Goal: Information Seeking & Learning: Learn about a topic

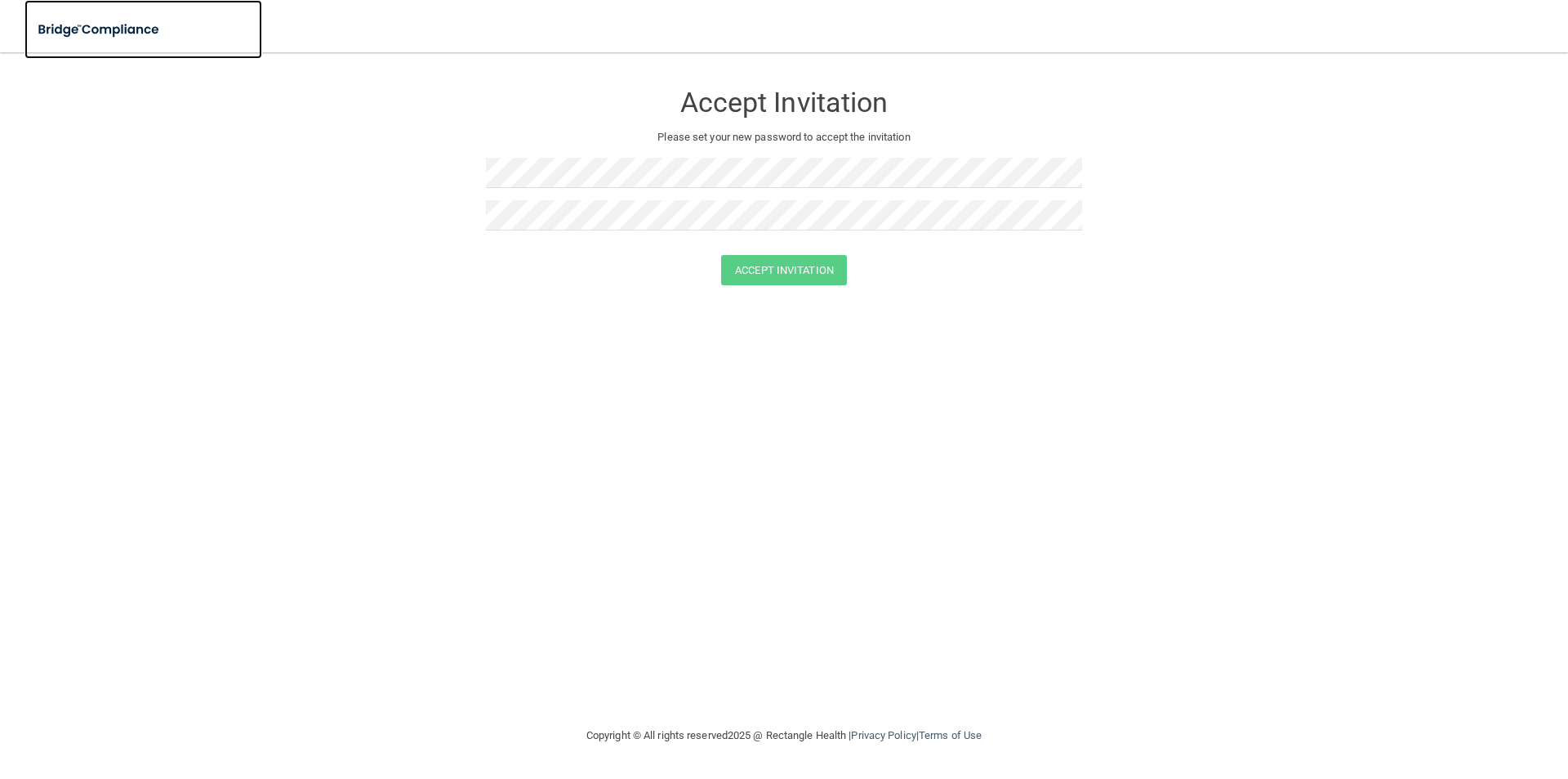
click at [128, 30] on img at bounding box center [100, 30] width 151 height 34
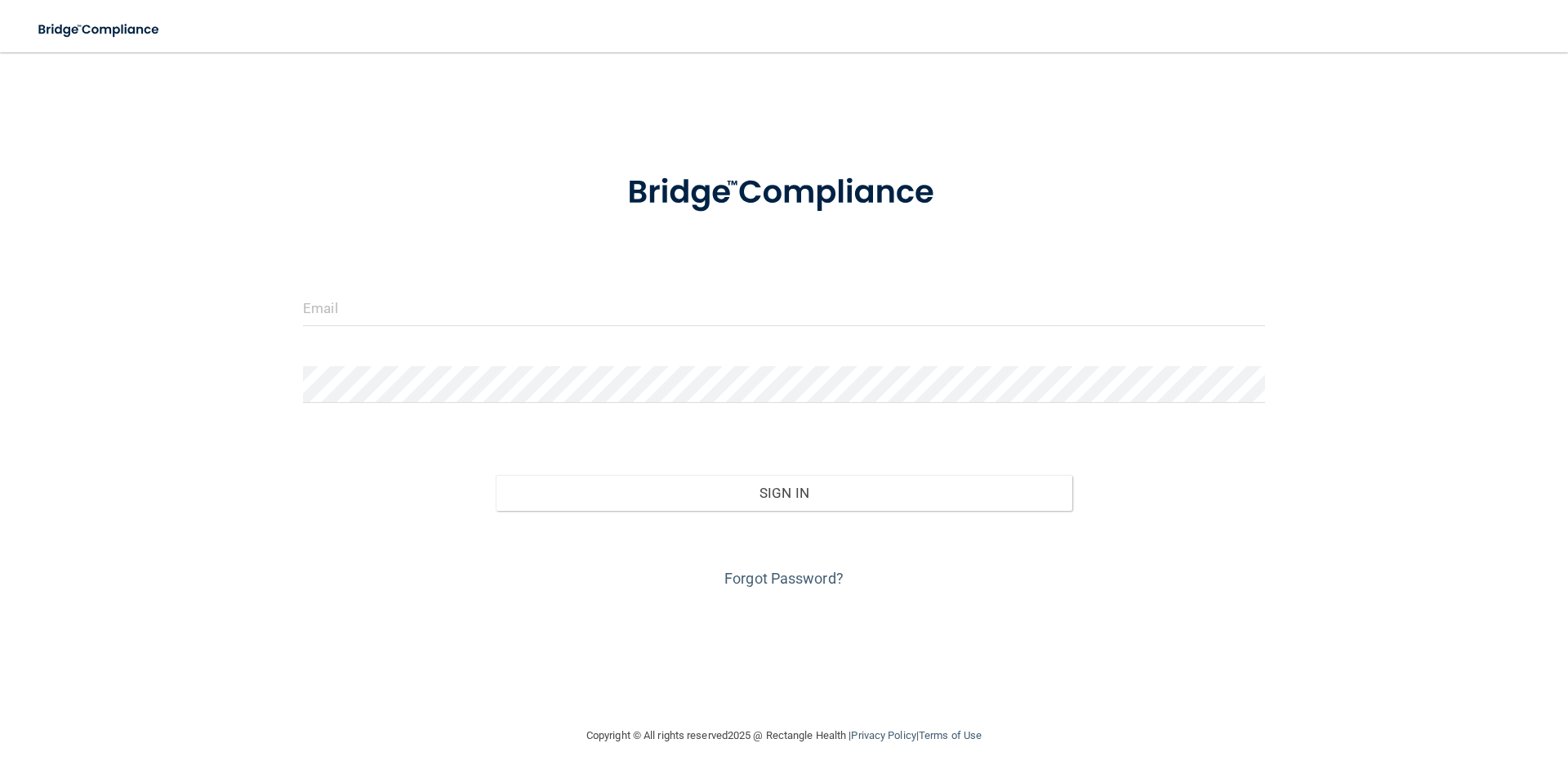
click at [482, 337] on div at bounding box center [784, 313] width 987 height 49
click at [441, 303] on input "email" at bounding box center [784, 307] width 962 height 37
type input "[EMAIL_ADDRESS][DOMAIN_NAME]"
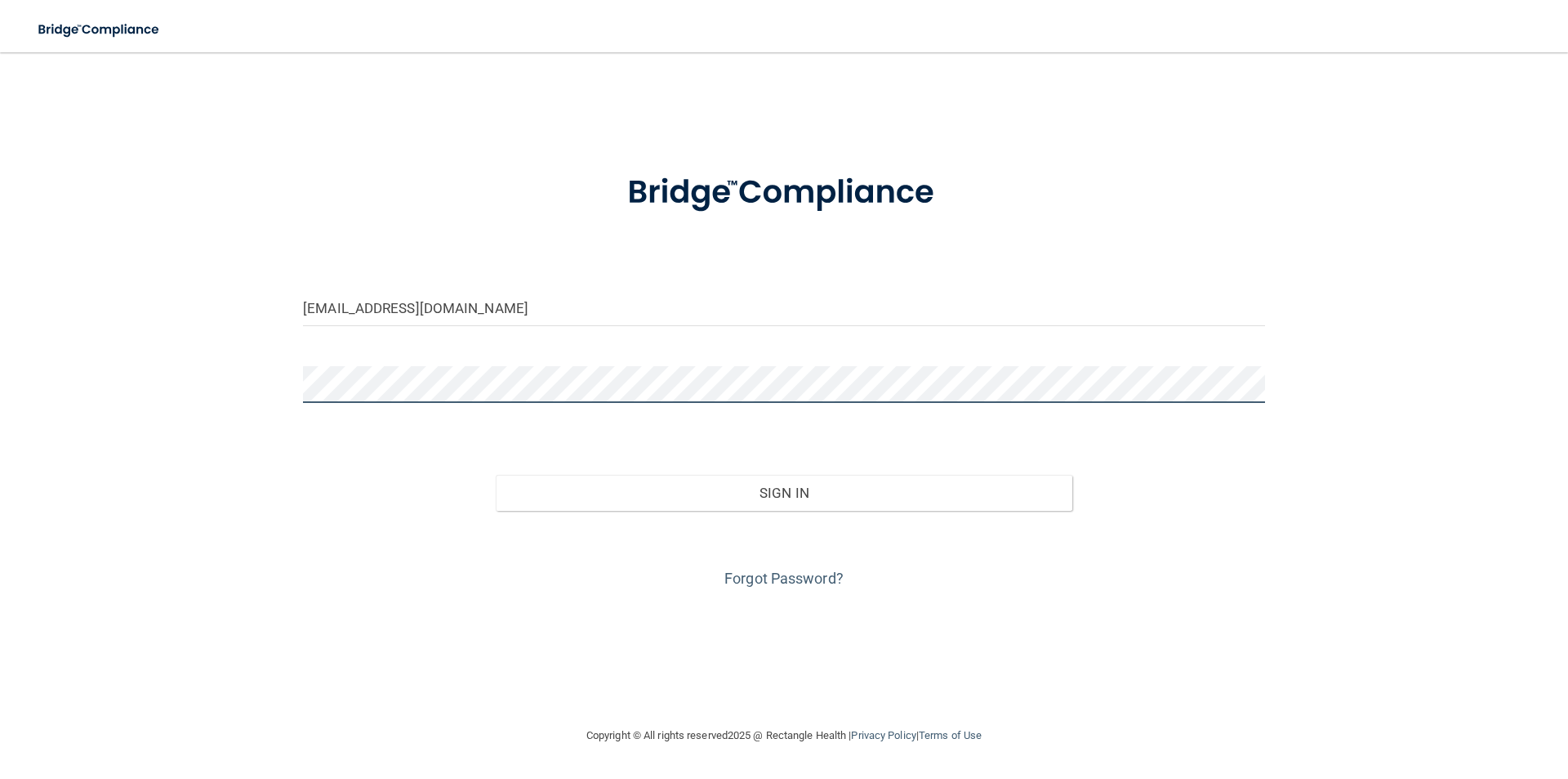
click at [495, 475] on button "Sign In" at bounding box center [784, 493] width 577 height 36
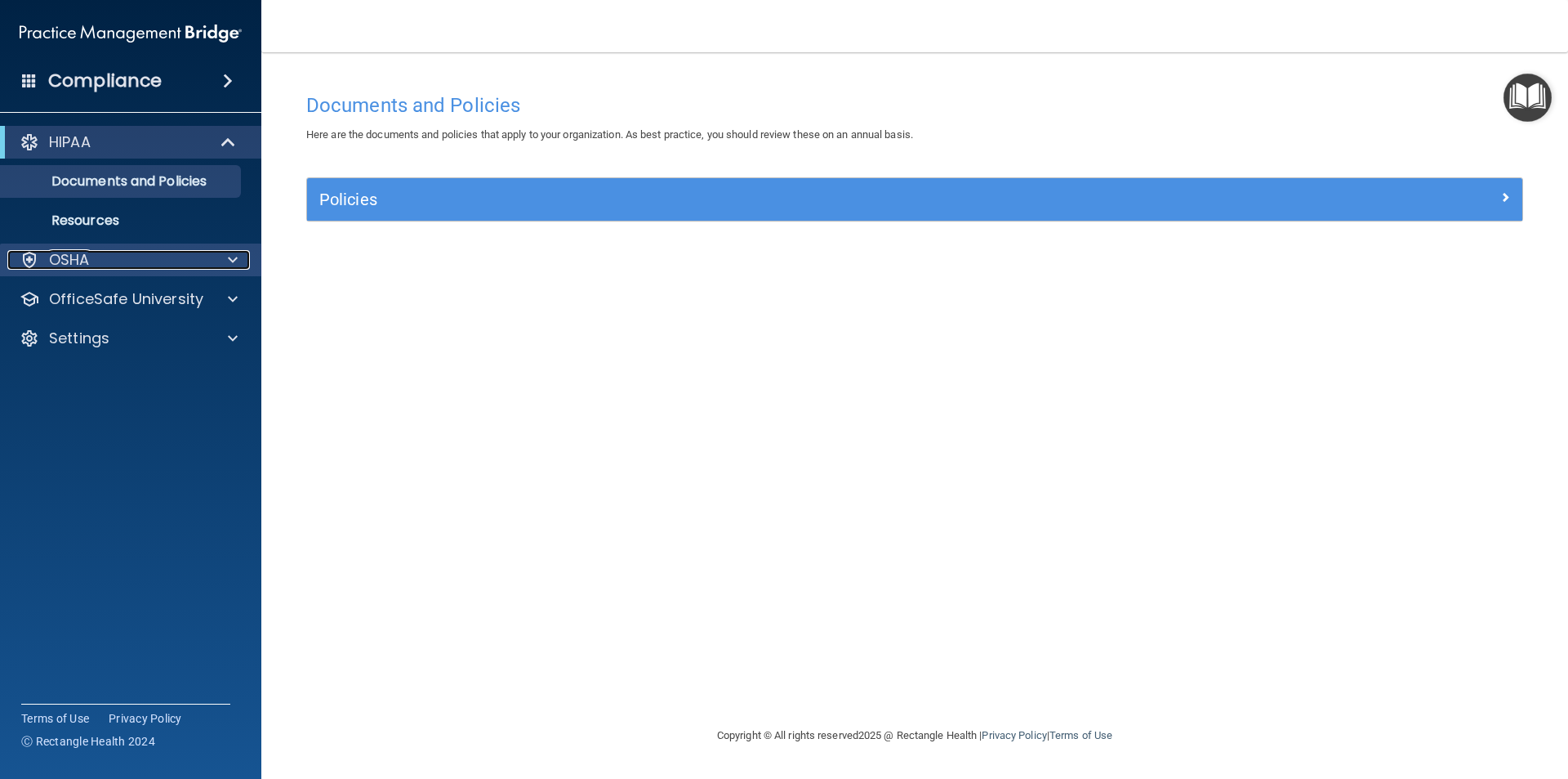
click at [226, 263] on div at bounding box center [230, 260] width 41 height 20
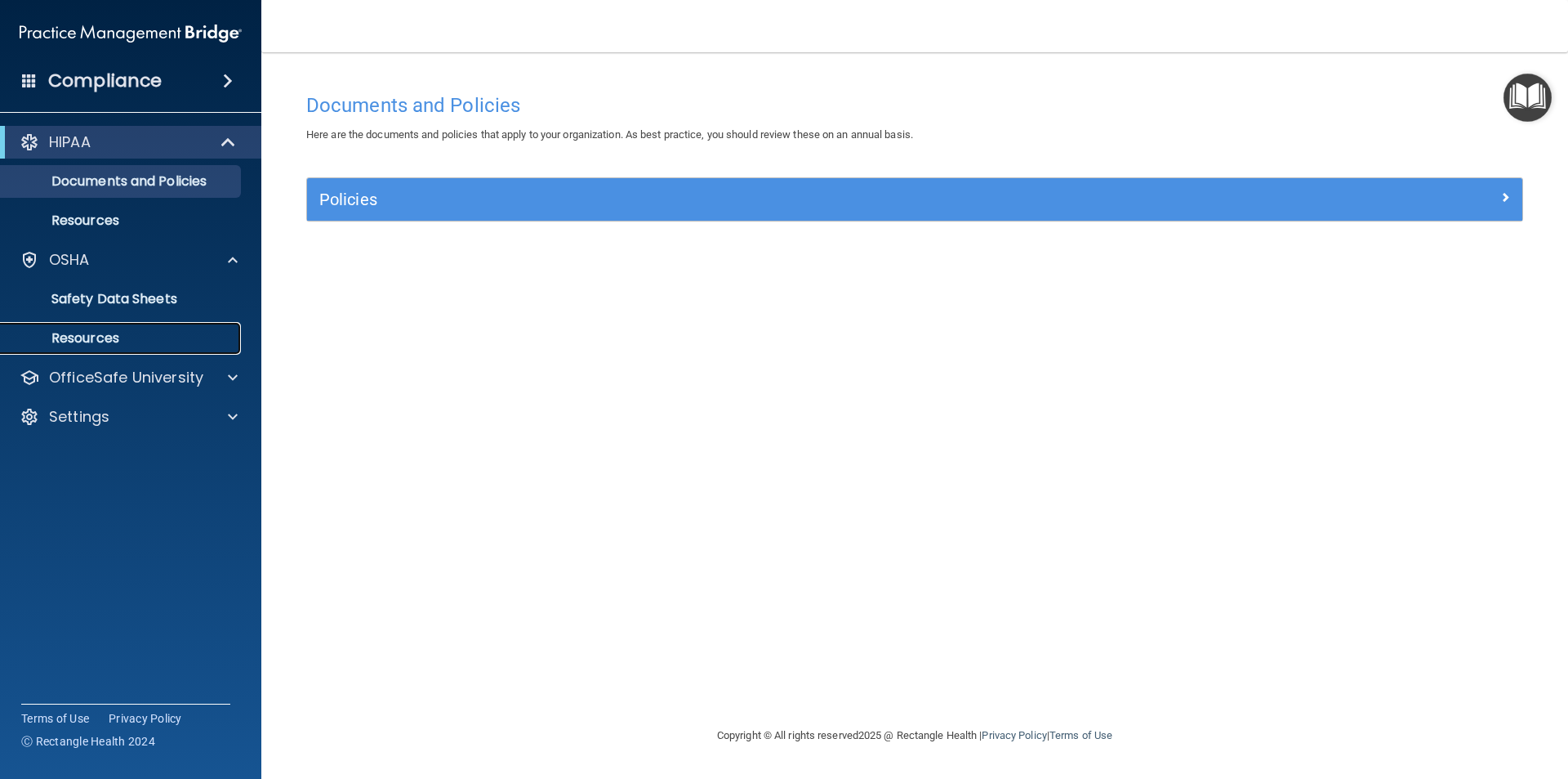
click at [109, 334] on p "Resources" at bounding box center [123, 338] width 223 height 16
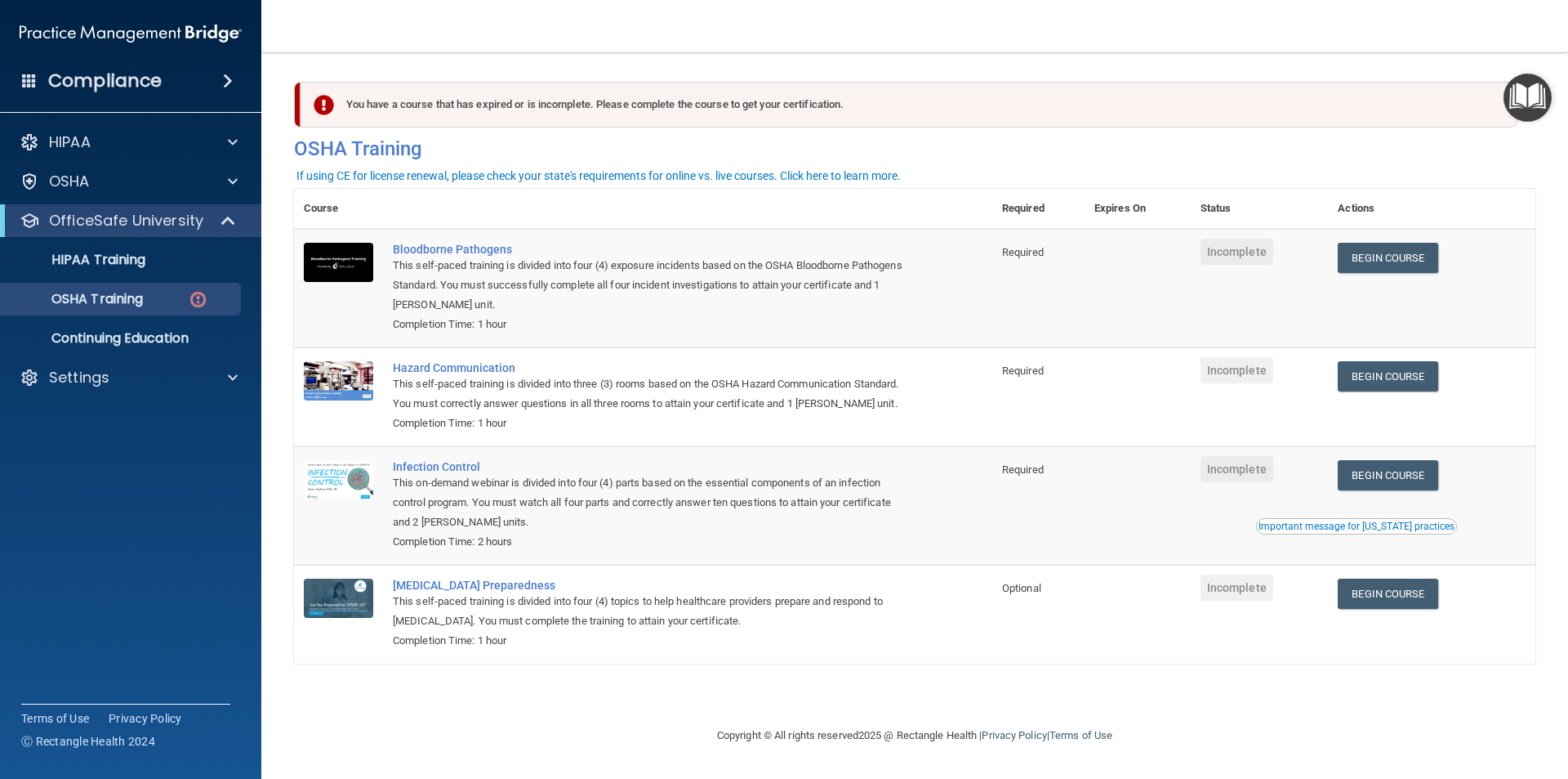
click at [1146, 693] on div "You have a course that has expired or is incomplete. Please complete the course…" at bounding box center [914, 389] width 1241 height 640
click at [1405, 261] on link "Begin Course" at bounding box center [1388, 257] width 100 height 30
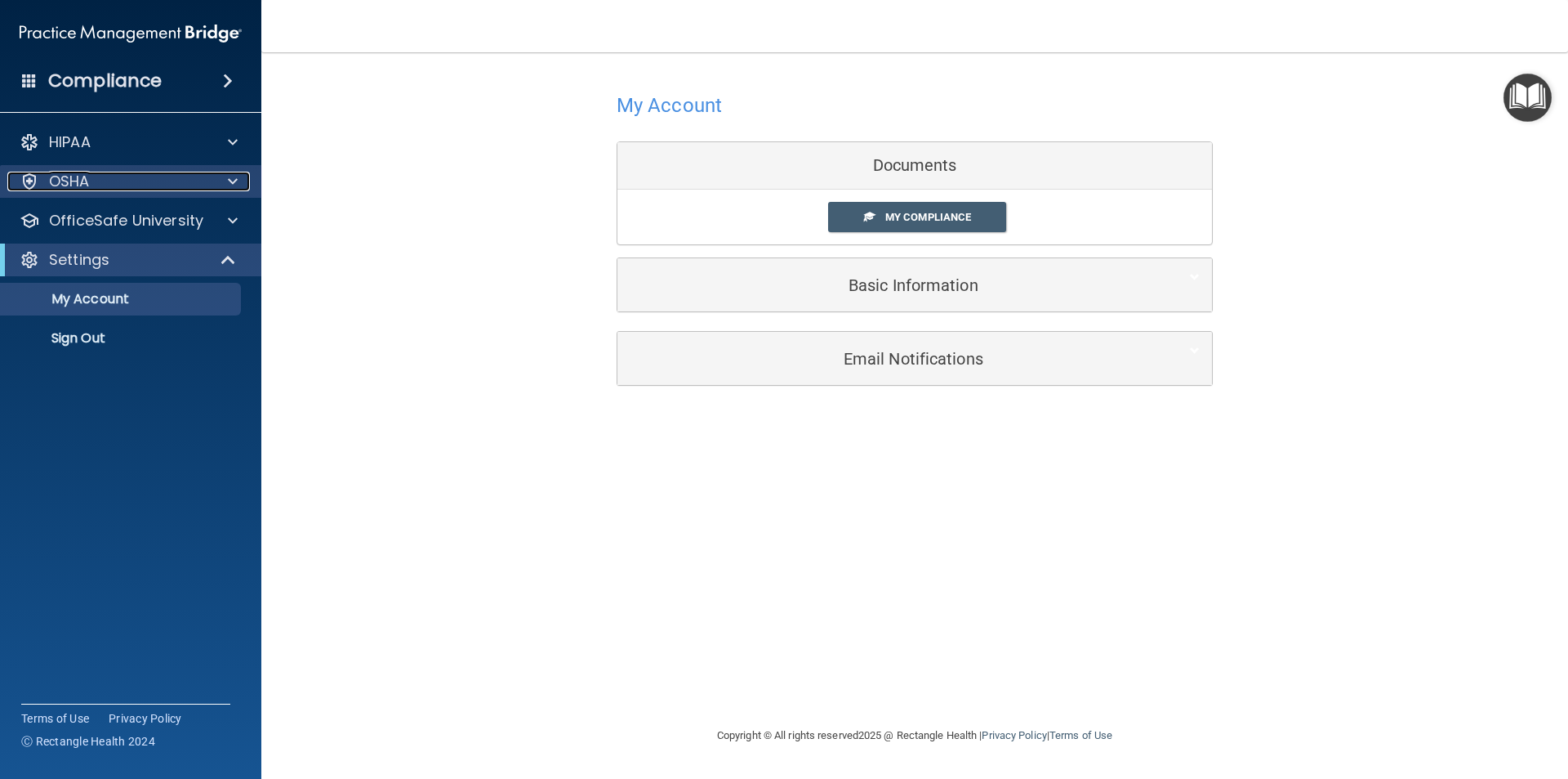
click at [82, 185] on p "OSHA" at bounding box center [69, 182] width 41 height 20
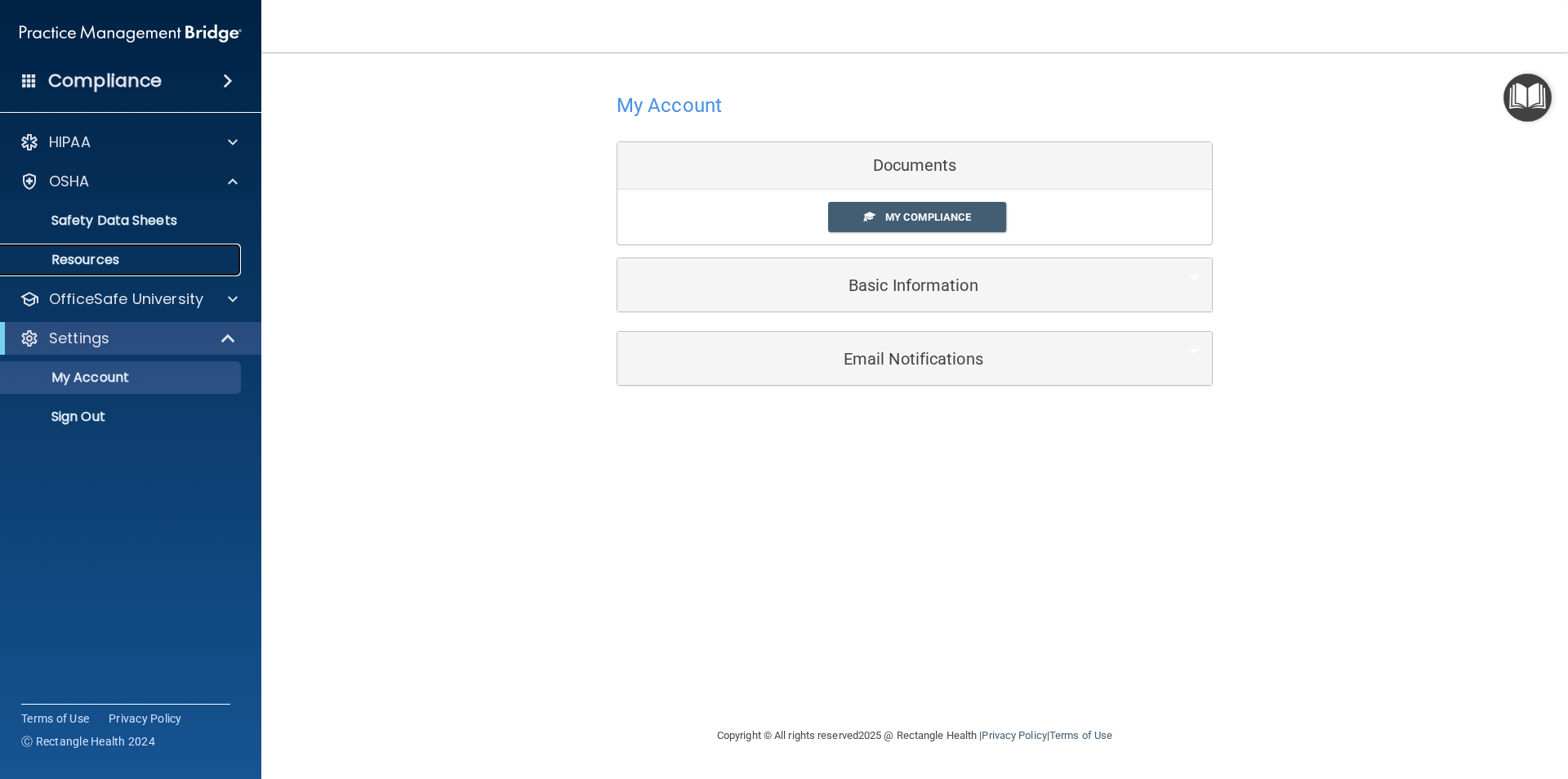
click at [109, 258] on p "Resources" at bounding box center [123, 259] width 223 height 16
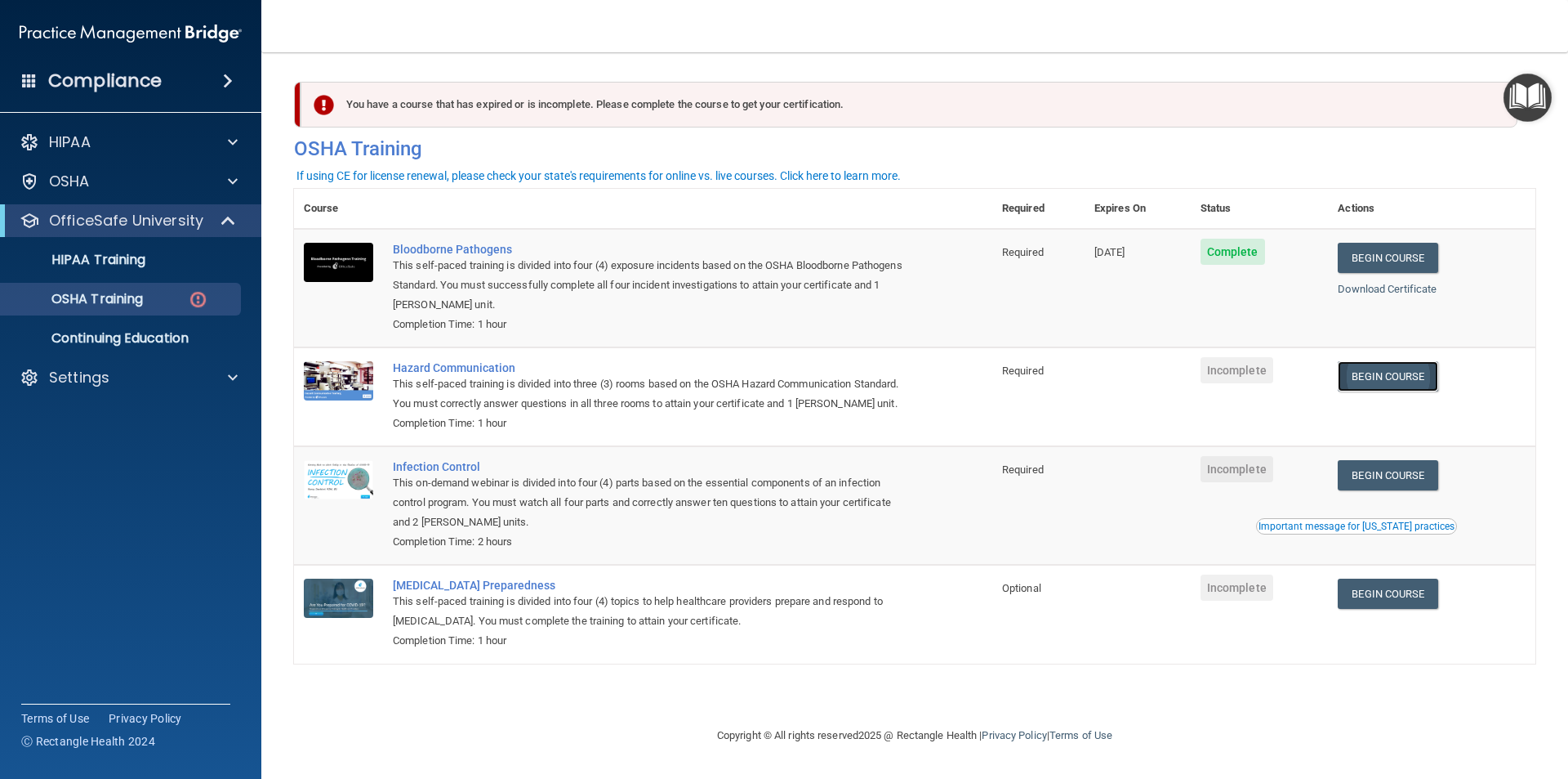
click at [1404, 381] on link "Begin Course" at bounding box center [1388, 376] width 100 height 30
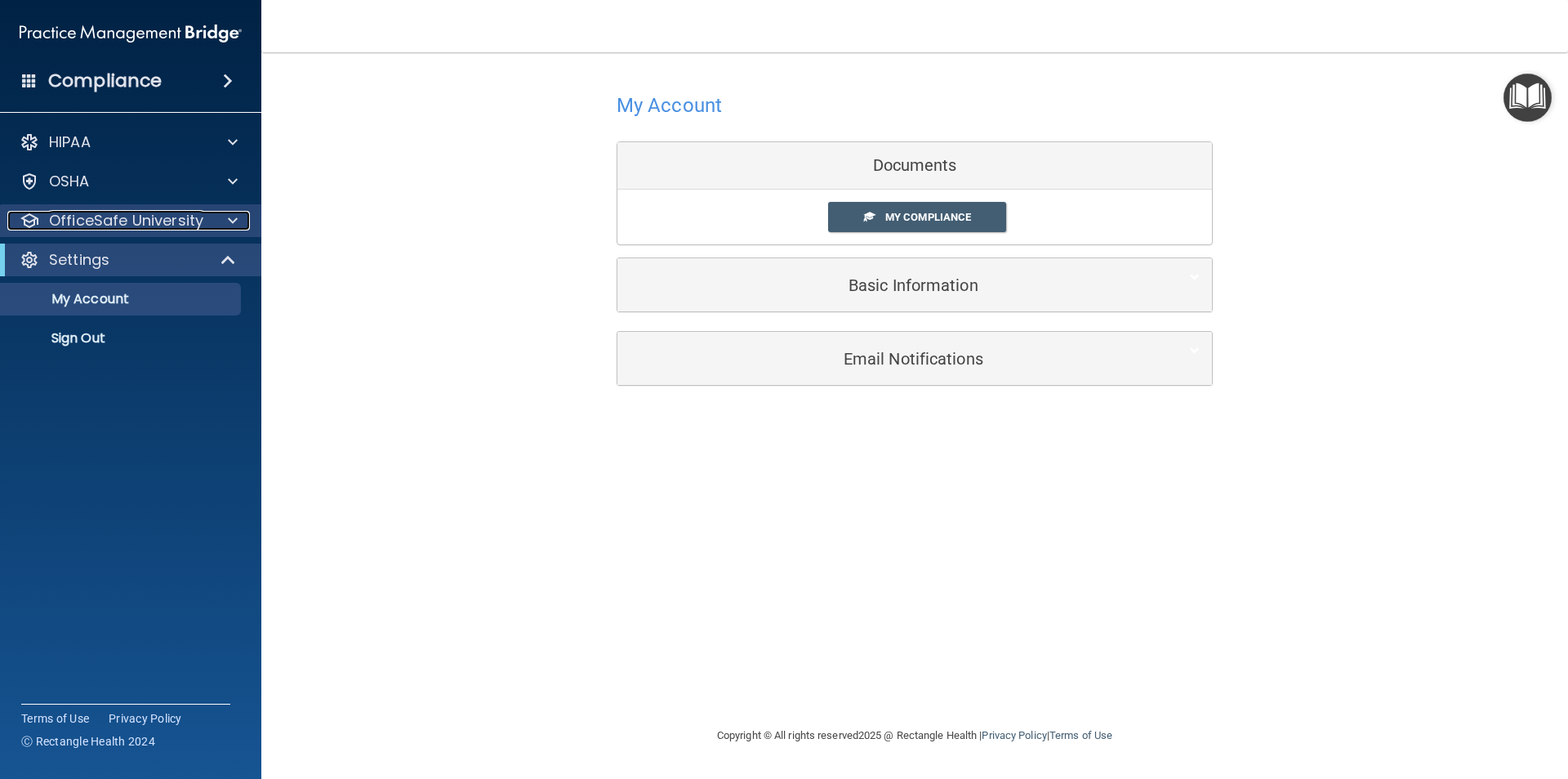
click at [233, 222] on span at bounding box center [233, 220] width 10 height 20
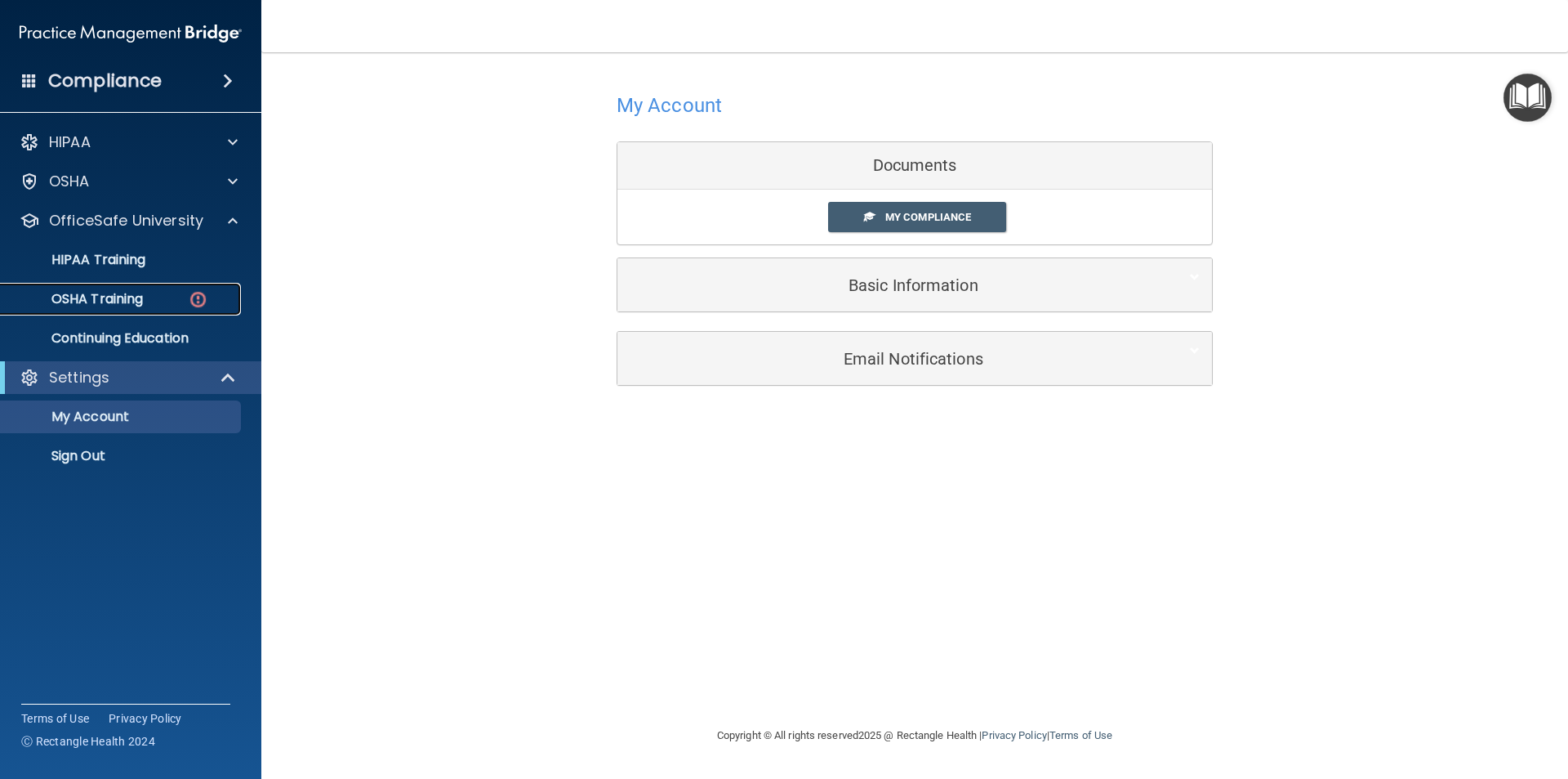
click at [120, 297] on p "OSHA Training" at bounding box center [77, 299] width 133 height 16
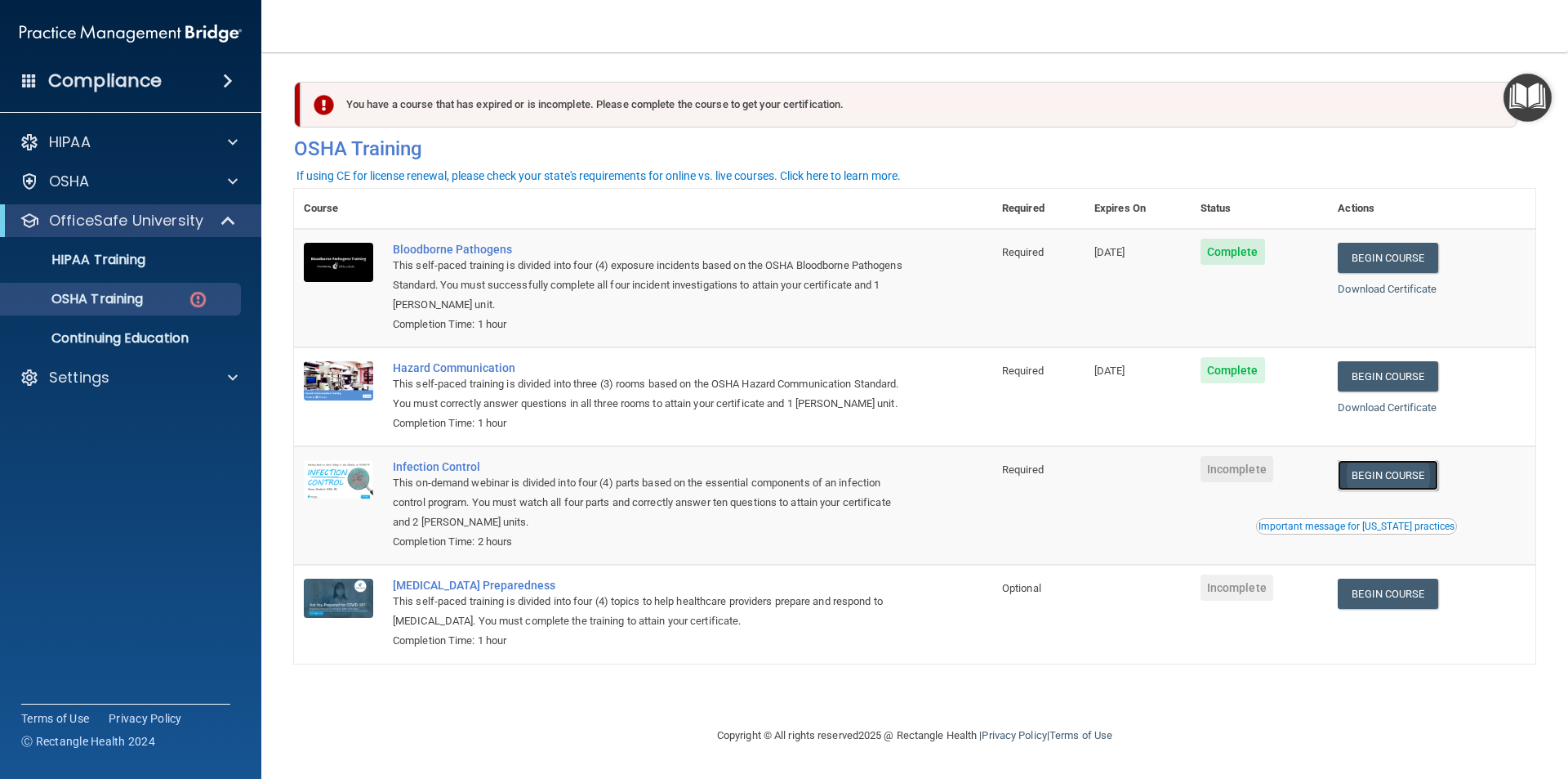
click at [1430, 477] on link "Begin Course" at bounding box center [1388, 475] width 100 height 30
